Goal: Task Accomplishment & Management: Complete application form

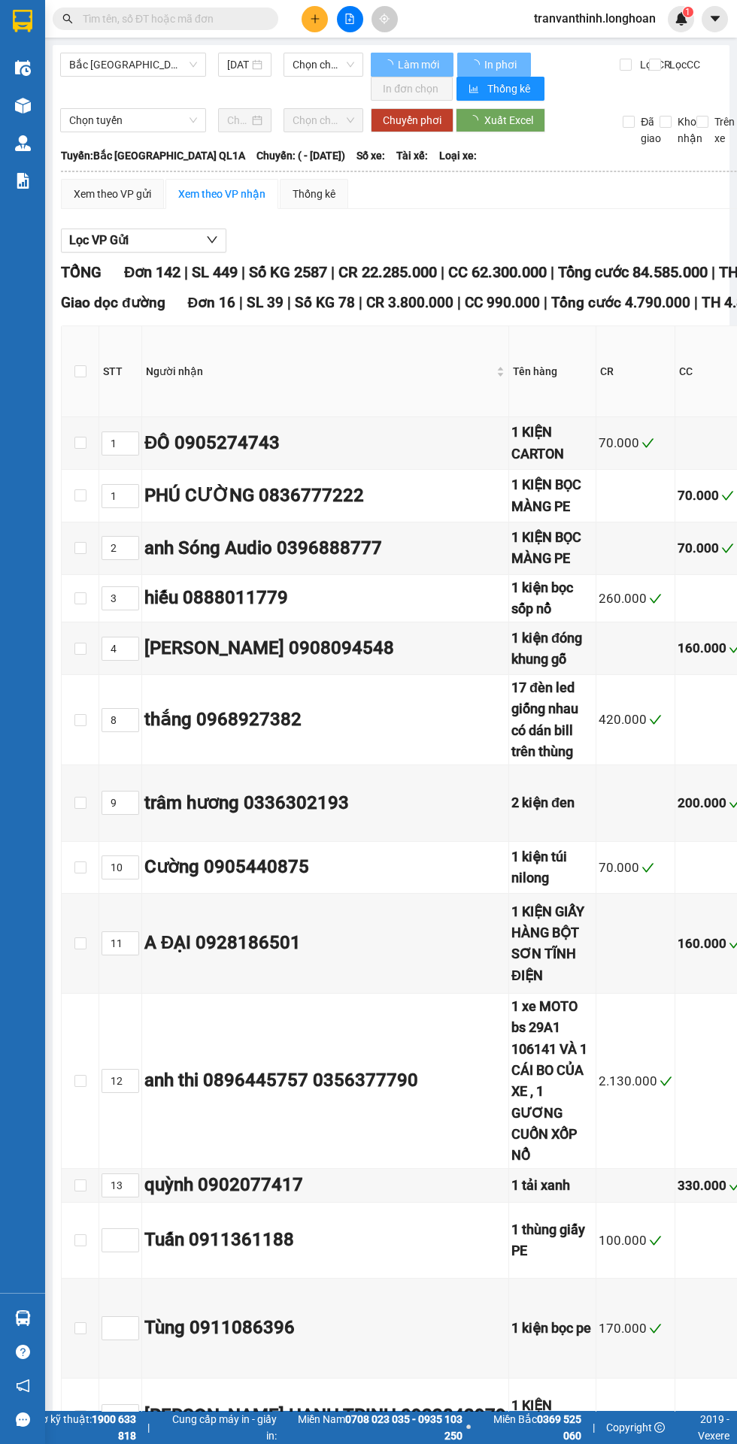
click at [215, 14] on input "text" at bounding box center [171, 19] width 177 height 17
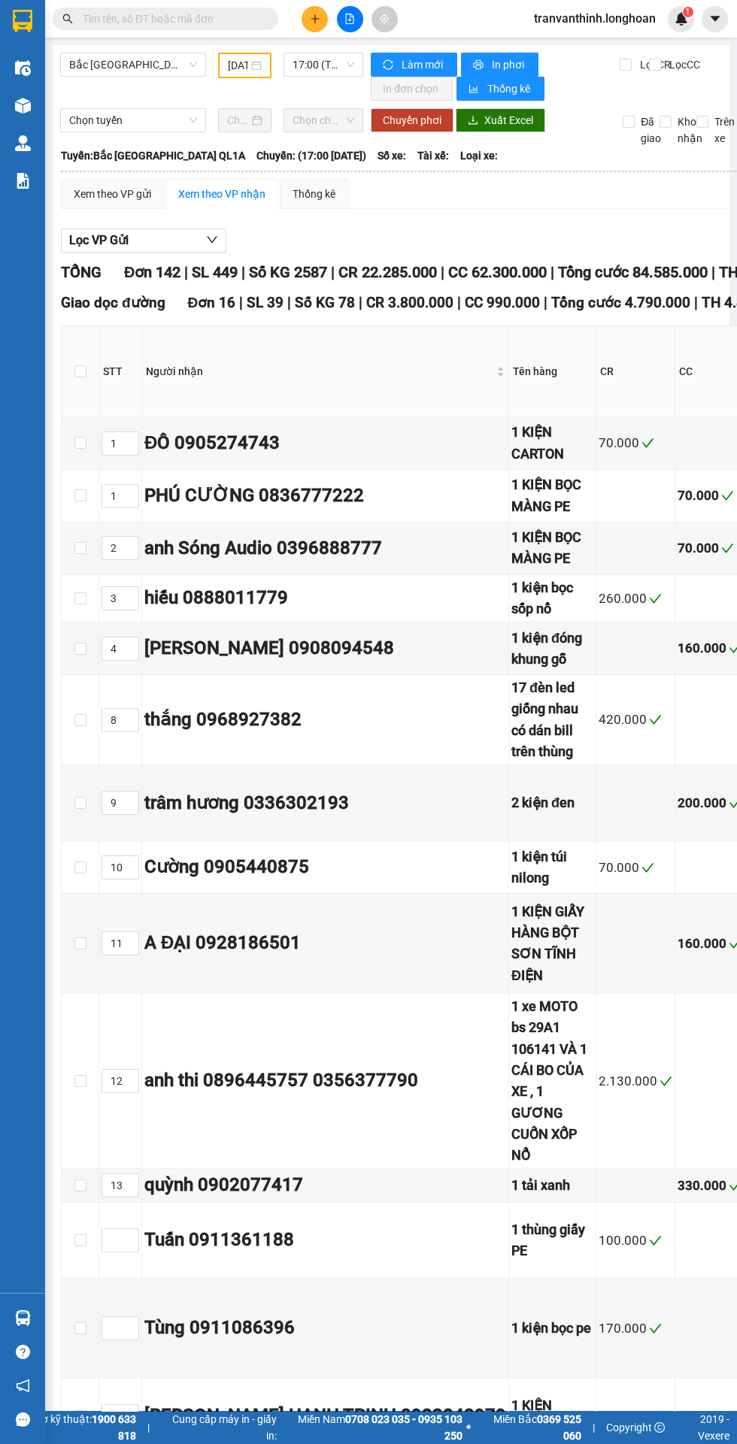
click at [138, 23] on input "text" at bounding box center [171, 19] width 177 height 17
type input "[DATE]"
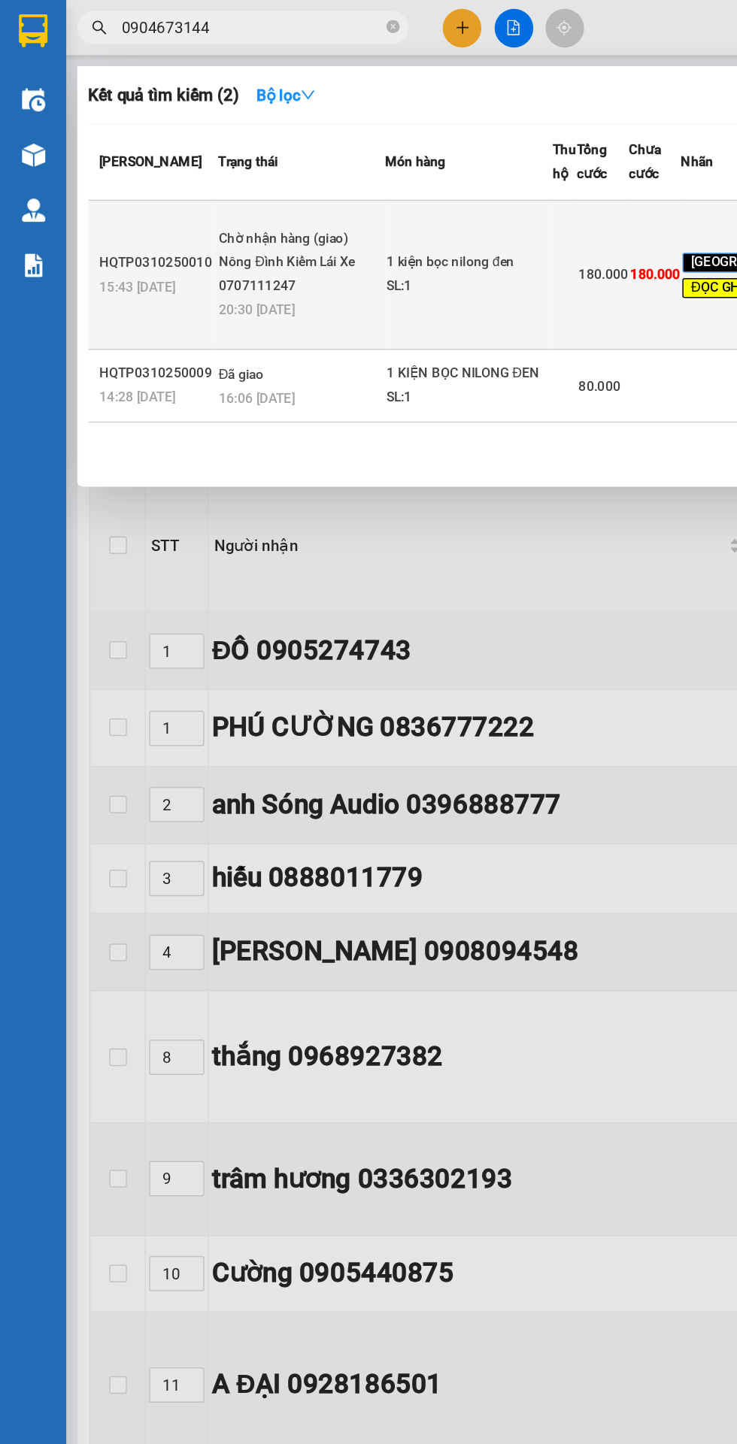
type input "0904673144"
click at [275, 204] on div "SL: 1" at bounding box center [319, 195] width 113 height 17
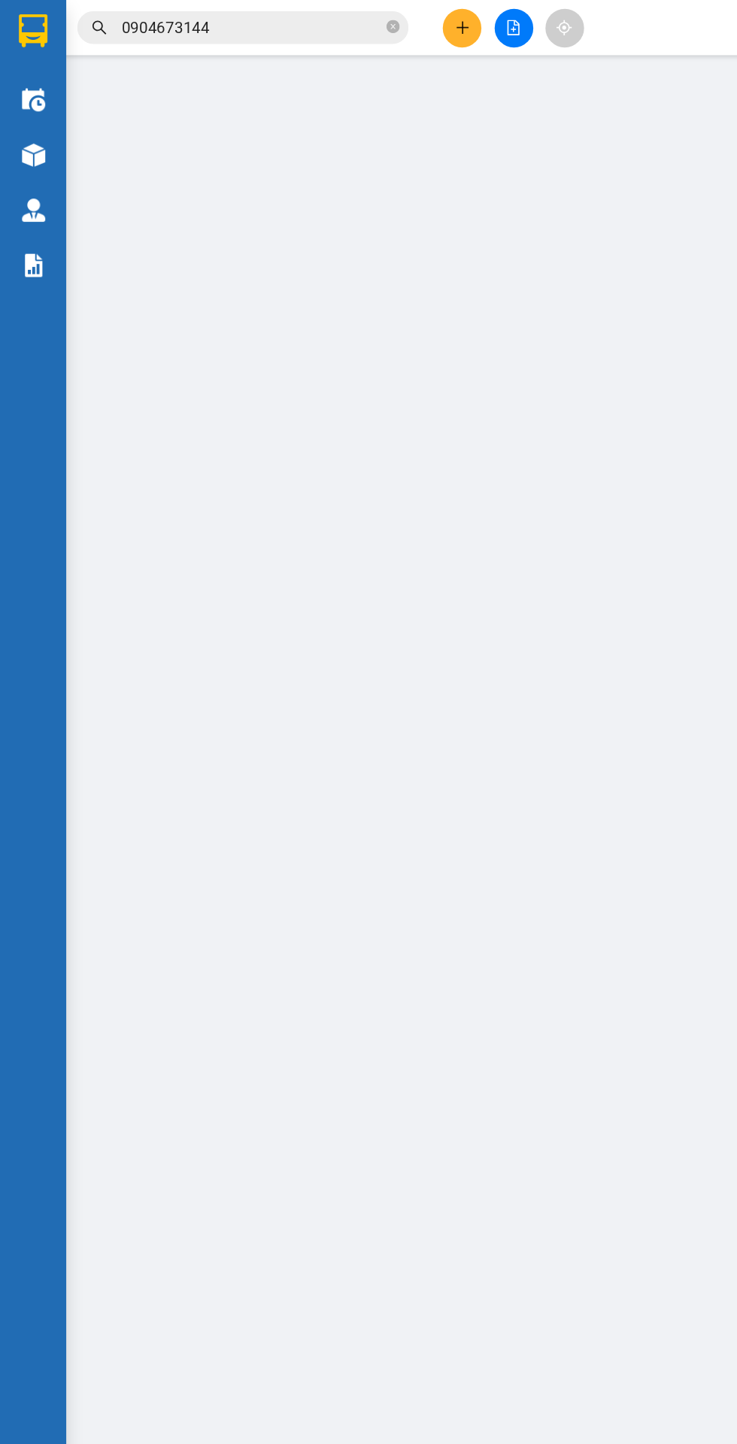
type input "0904673144"
type input "ANH NGUYÊN"
type input "0372176929"
type input "anh nam"
checkbox input "true"
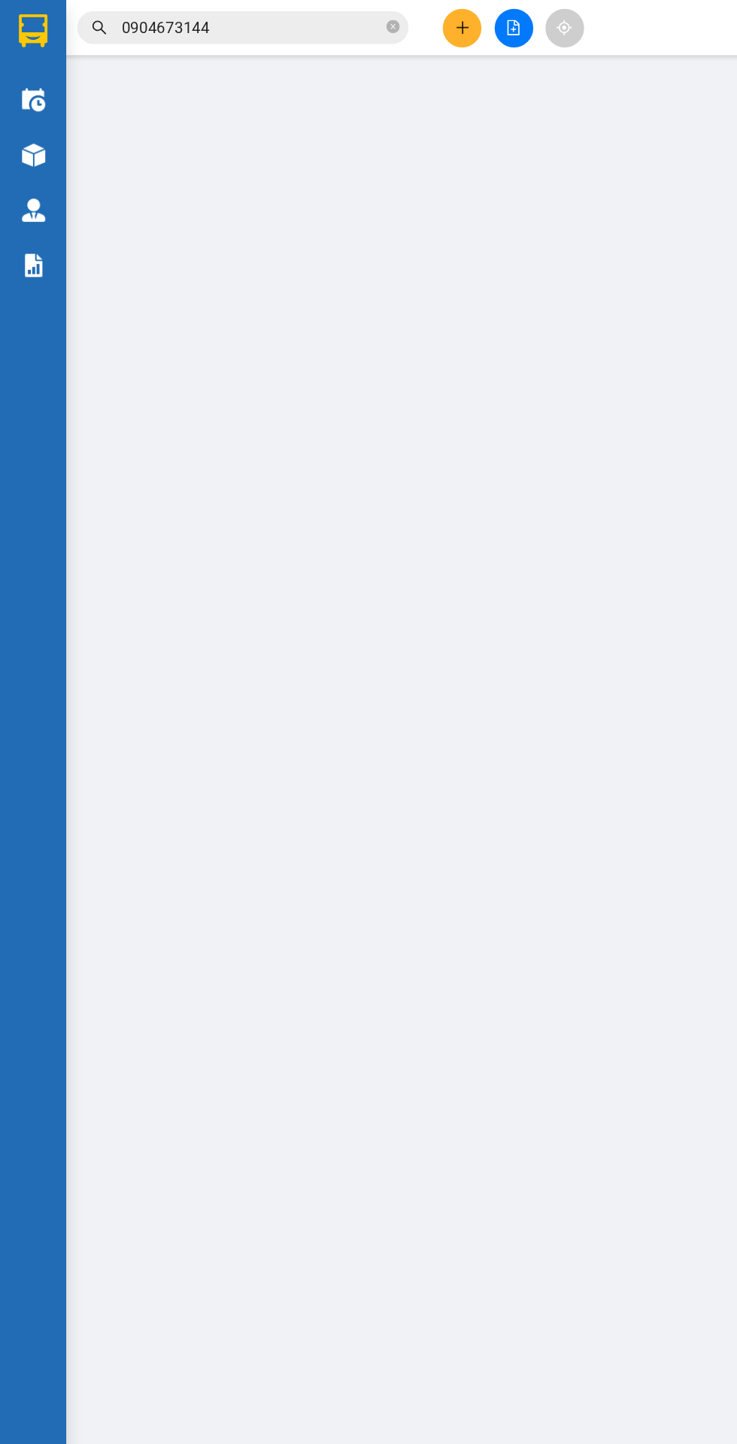
type input "ấp [GEOGRAPHIC_DATA], xã [GEOGRAPHIC_DATA], huyện [GEOGRAPHIC_DATA], [GEOGRAPHI…"
type input "hàng lạc [GEOGRAPHIC_DATA], về sg con xe 94- 10/10, về đến a giao luôn nhé"
type input "0"
type input "180.000"
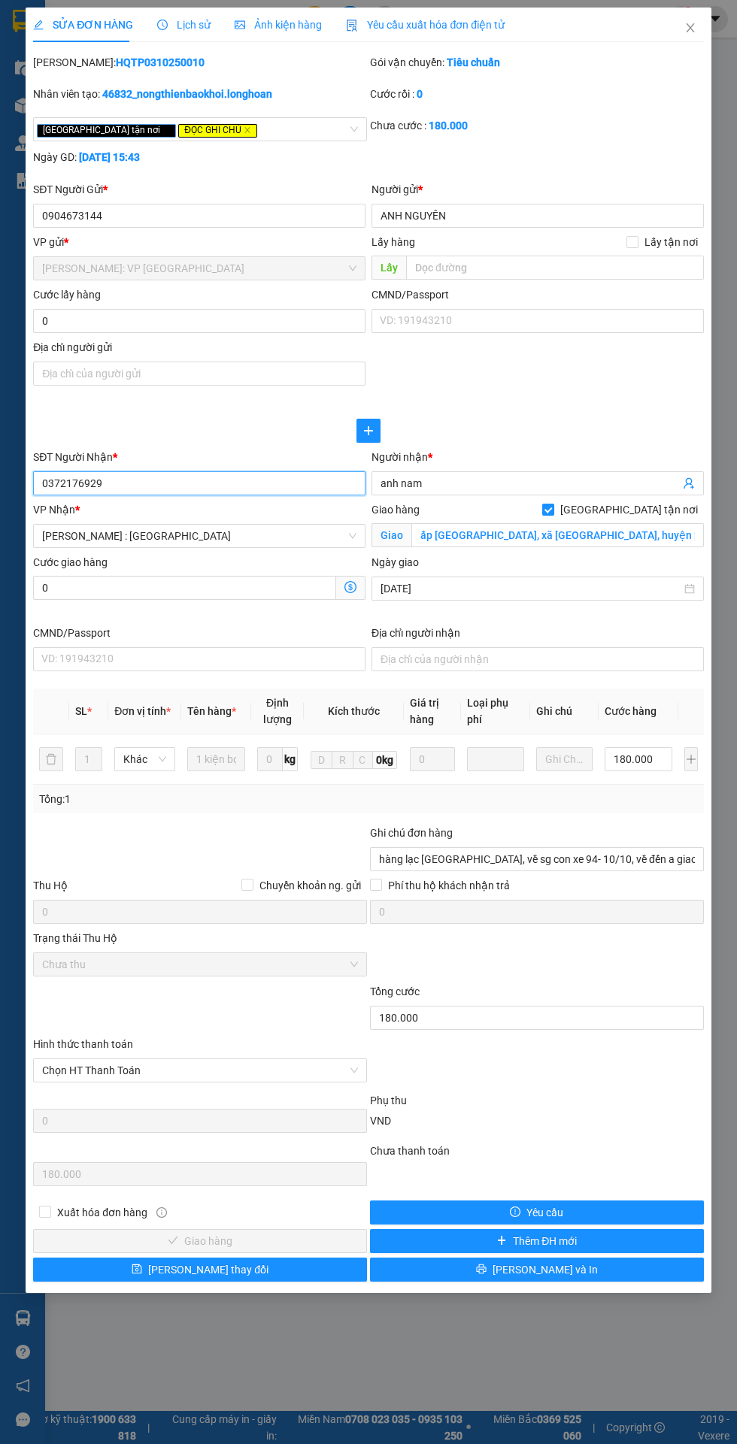
click at [75, 483] on input "0372176929" at bounding box center [199, 483] width 332 height 24
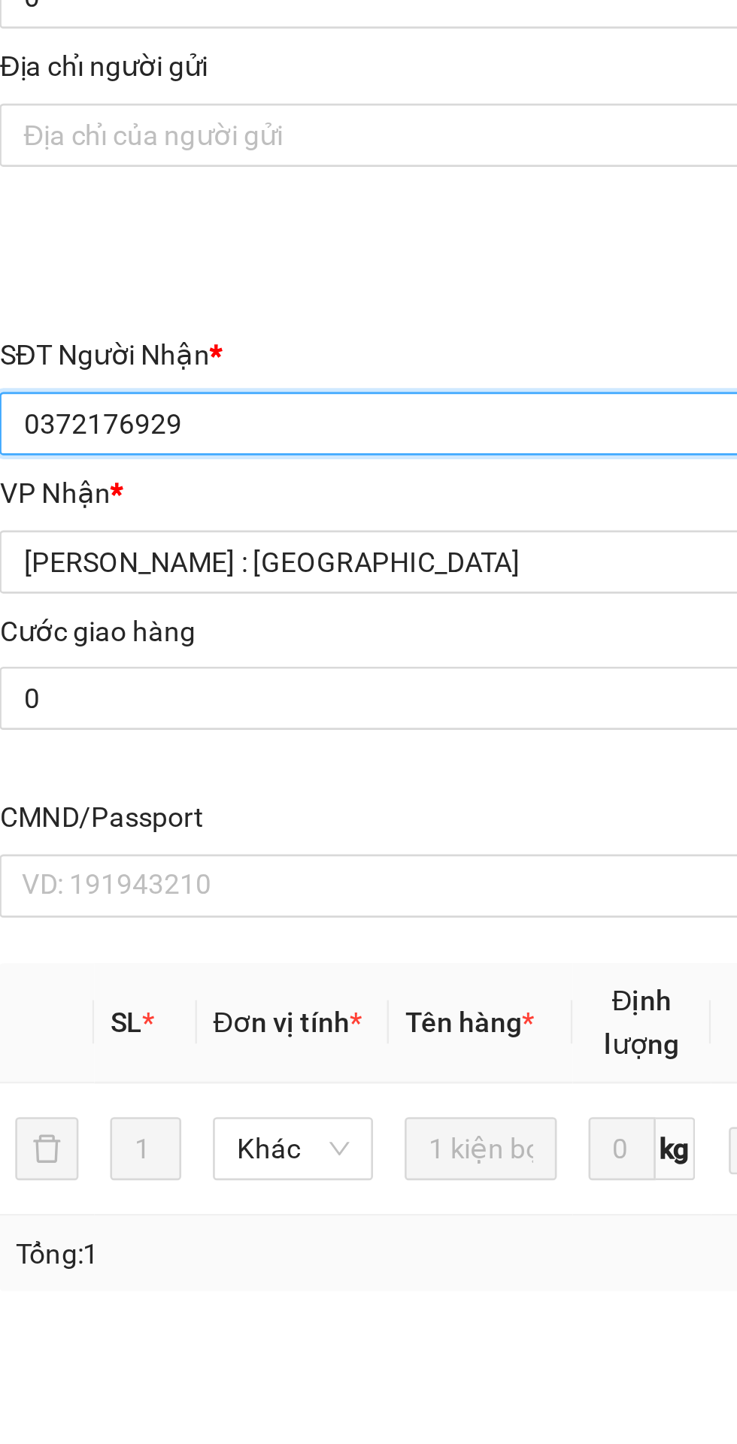
click at [68, 483] on input "0372176929" at bounding box center [199, 483] width 332 height 24
